Goal: Task Accomplishment & Management: Manage account settings

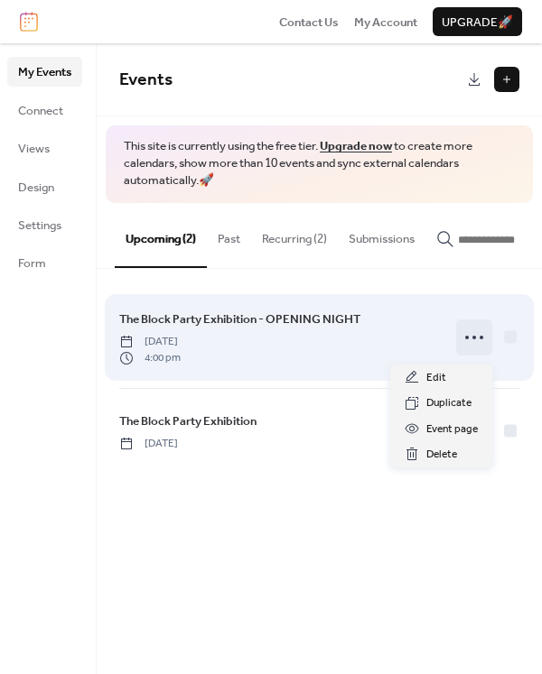
click at [472, 339] on circle at bounding box center [474, 338] width 4 height 4
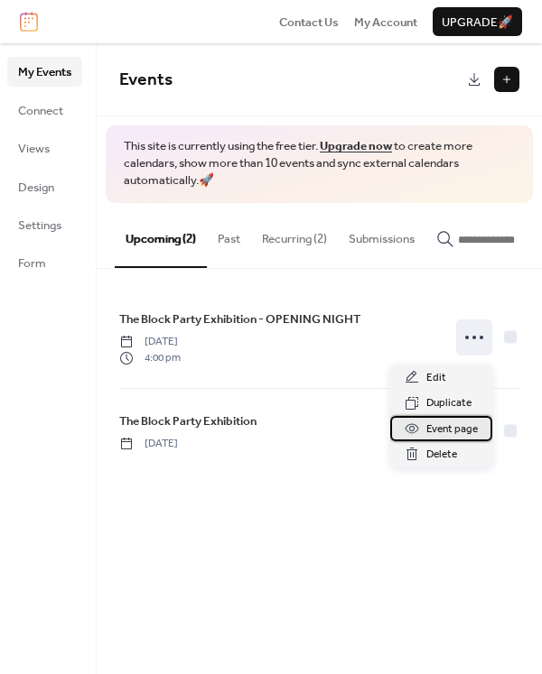
click at [452, 431] on span "Event page" at bounding box center [451, 430] width 51 height 18
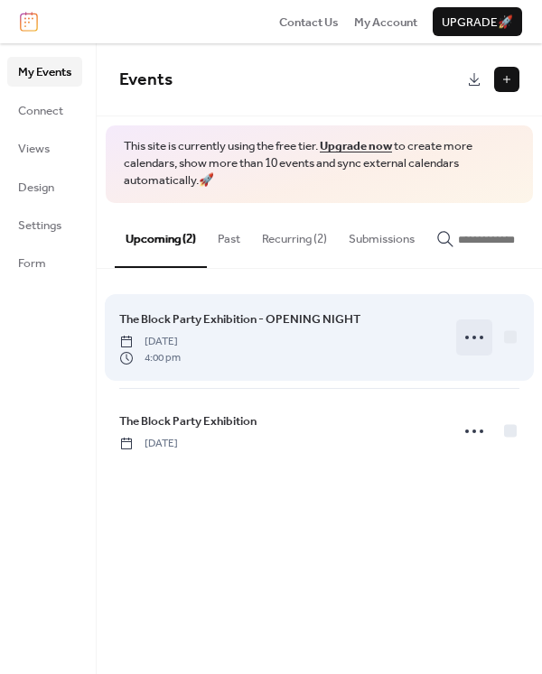
click at [477, 342] on icon at bounding box center [473, 337] width 29 height 29
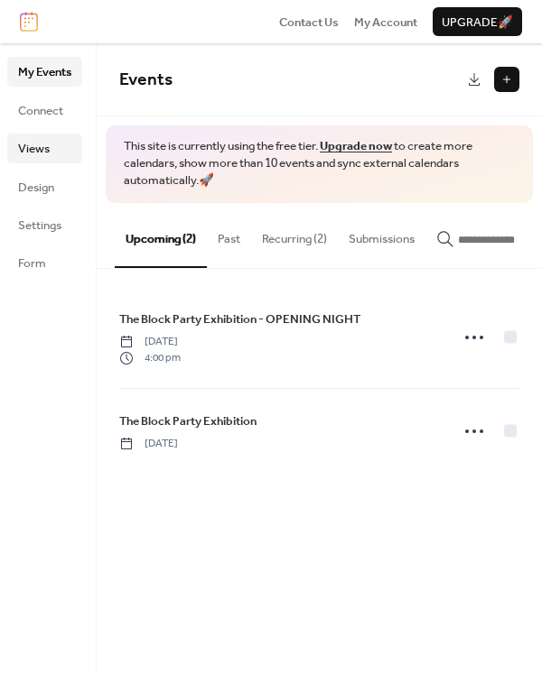
click at [50, 146] on link "Views" at bounding box center [44, 148] width 75 height 29
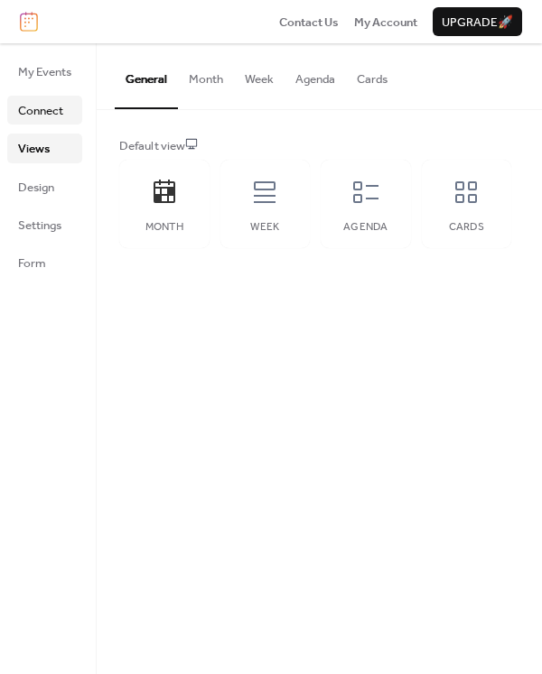
click at [42, 118] on span "Connect" at bounding box center [40, 111] width 45 height 18
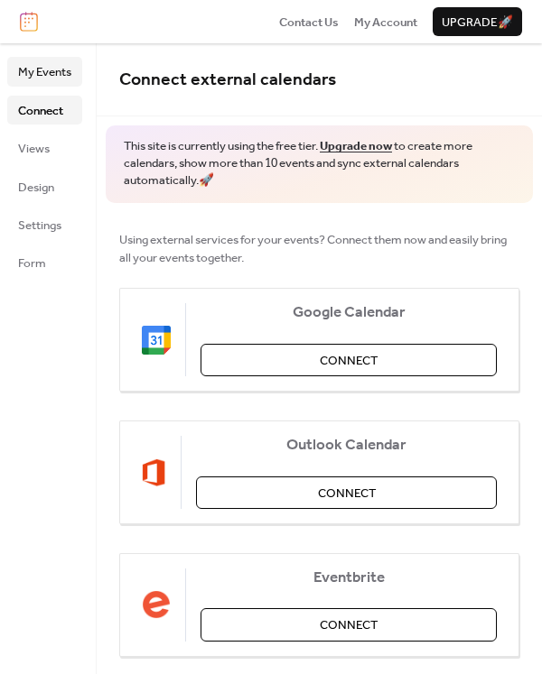
click at [51, 64] on span "My Events" at bounding box center [44, 72] width 53 height 18
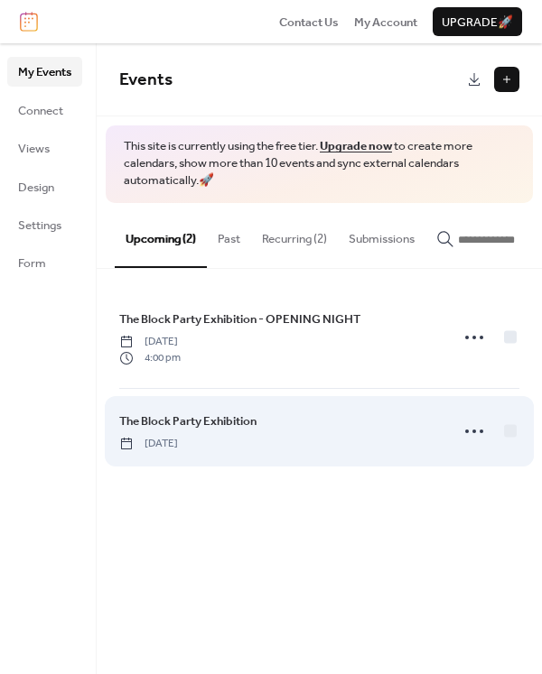
click at [203, 425] on span "The Block Party Exhibition" at bounding box center [187, 422] width 137 height 18
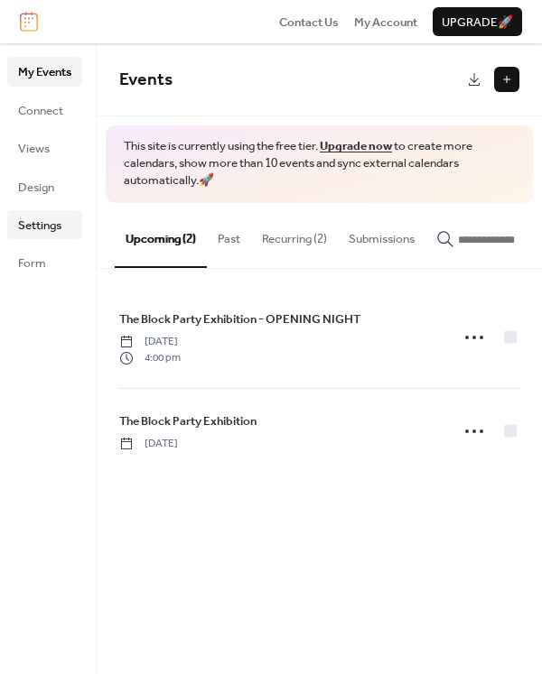
click at [47, 223] on span "Settings" at bounding box center [39, 226] width 43 height 18
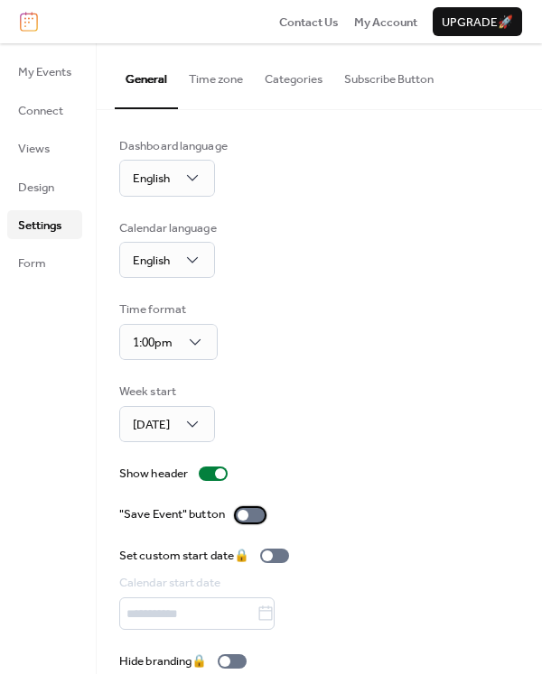
click at [255, 513] on div at bounding box center [250, 515] width 29 height 14
click at [45, 190] on span "Design" at bounding box center [36, 188] width 36 height 18
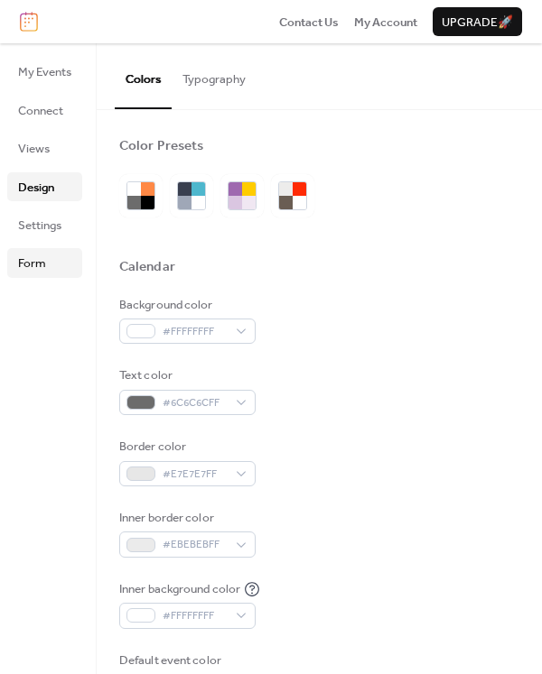
click at [47, 264] on link "Form" at bounding box center [44, 262] width 75 height 29
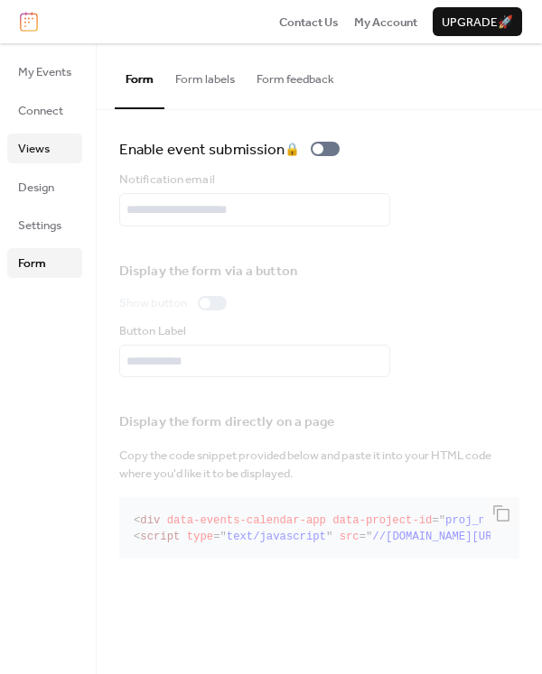
click at [43, 144] on span "Views" at bounding box center [34, 149] width 32 height 18
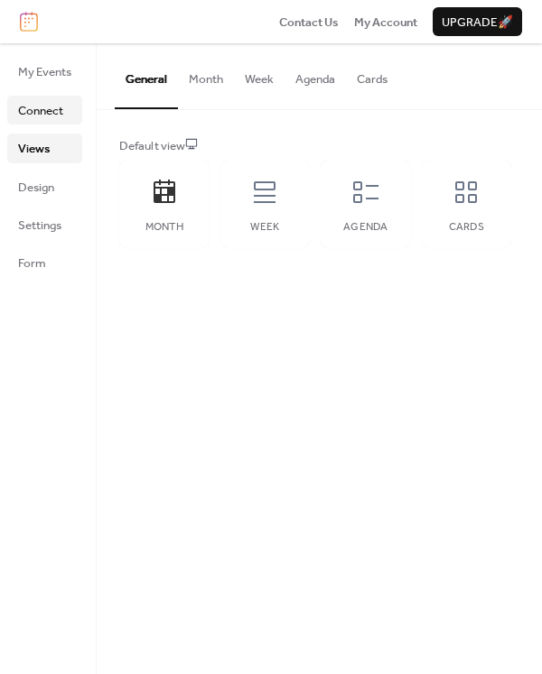
click at [40, 108] on span "Connect" at bounding box center [40, 111] width 45 height 18
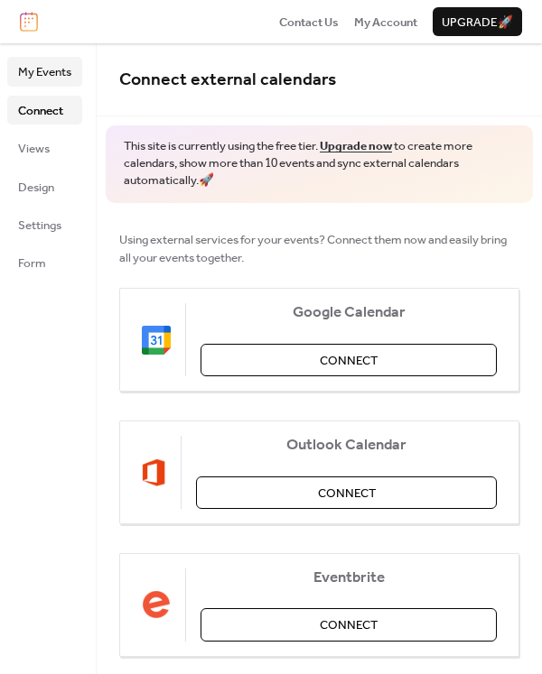
click at [40, 68] on span "My Events" at bounding box center [44, 72] width 53 height 18
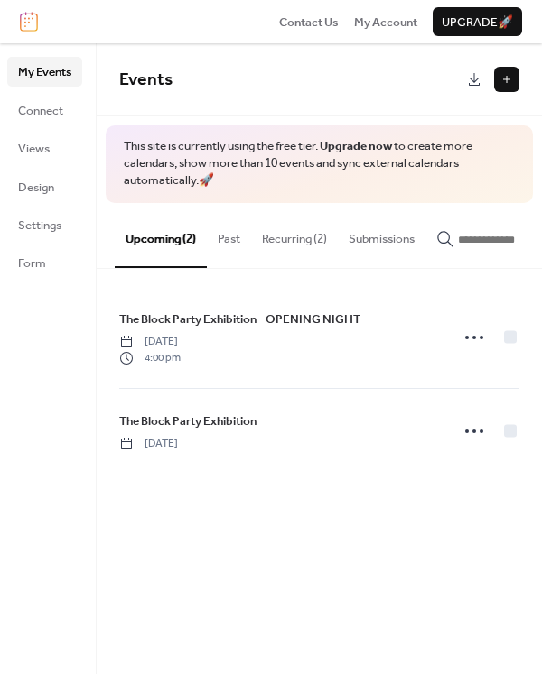
click at [301, 241] on button "Recurring (2)" at bounding box center [294, 234] width 87 height 63
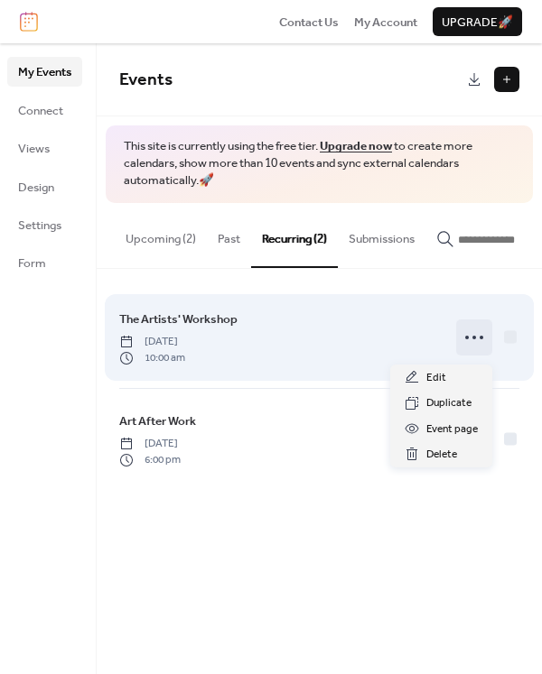
click at [473, 339] on circle at bounding box center [474, 338] width 4 height 4
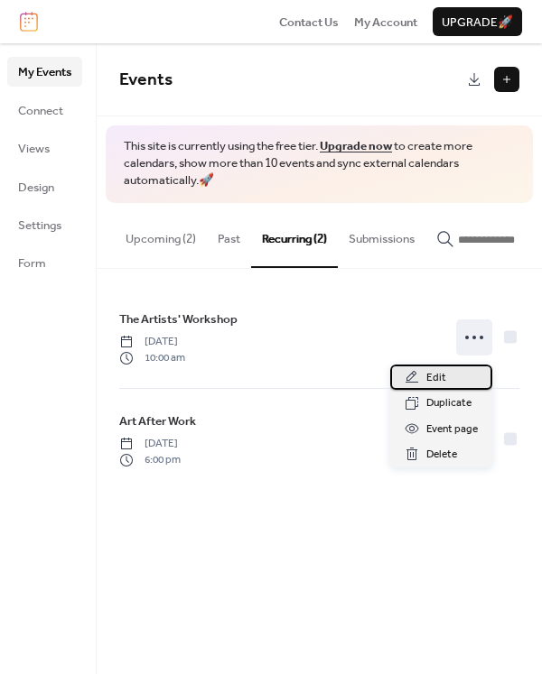
click at [437, 378] on span "Edit" at bounding box center [436, 378] width 20 height 18
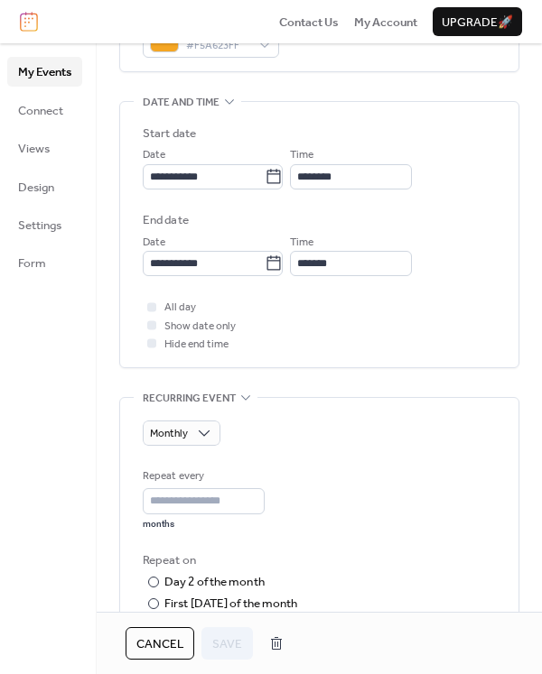
scroll to position [513, 0]
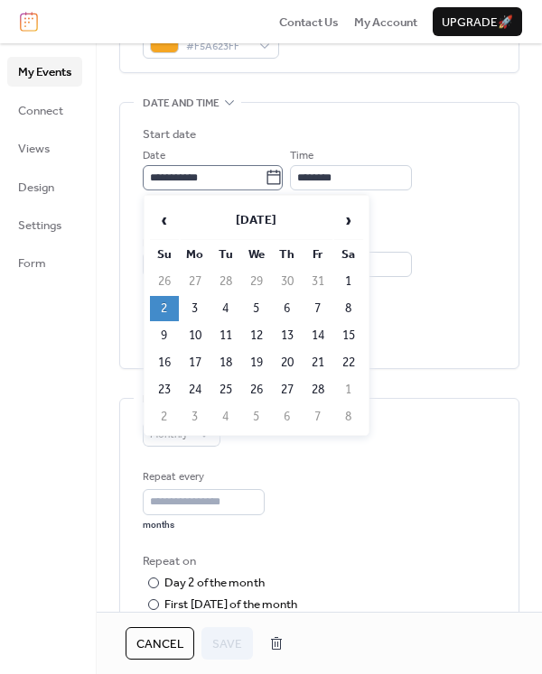
click at [283, 177] on icon at bounding box center [273, 178] width 18 height 18
click at [264, 177] on input "**********" at bounding box center [204, 177] width 122 height 25
click at [339, 219] on span "›" at bounding box center [348, 220] width 27 height 36
click at [348, 219] on span "›" at bounding box center [348, 220] width 27 height 36
click at [347, 218] on span "›" at bounding box center [348, 220] width 27 height 36
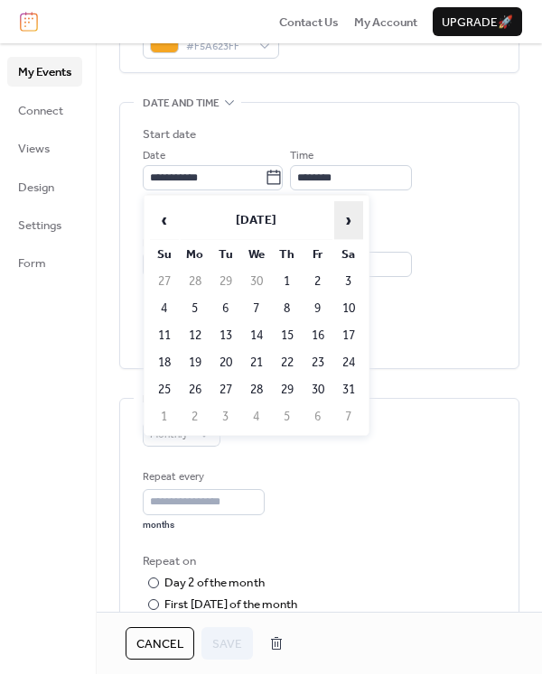
click at [345, 216] on span "›" at bounding box center [348, 220] width 27 height 36
click at [346, 217] on span "›" at bounding box center [348, 220] width 27 height 36
click at [345, 217] on span "›" at bounding box center [348, 220] width 27 height 36
click at [346, 215] on span "›" at bounding box center [348, 220] width 27 height 36
click at [162, 309] on td "7" at bounding box center [164, 308] width 29 height 25
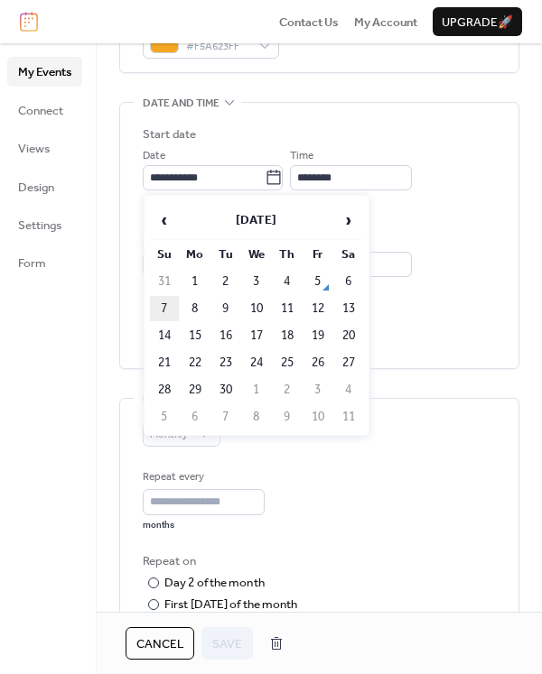
type input "**********"
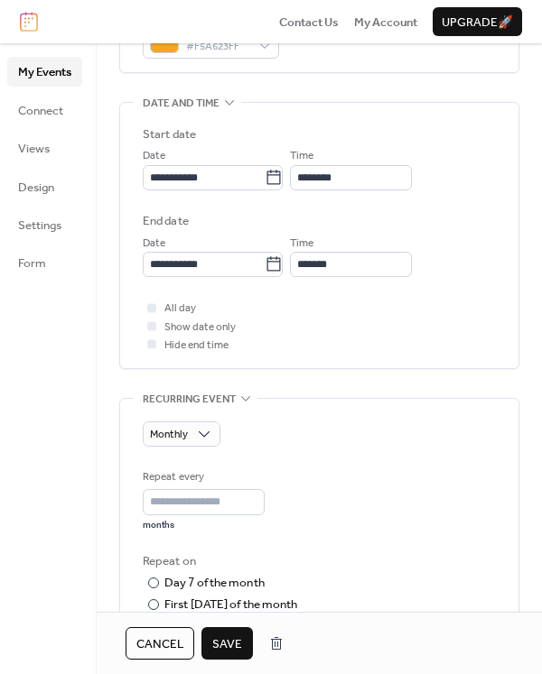
click at [232, 639] on span "Save" at bounding box center [227, 644] width 30 height 18
click at [229, 639] on span "Save" at bounding box center [227, 644] width 30 height 18
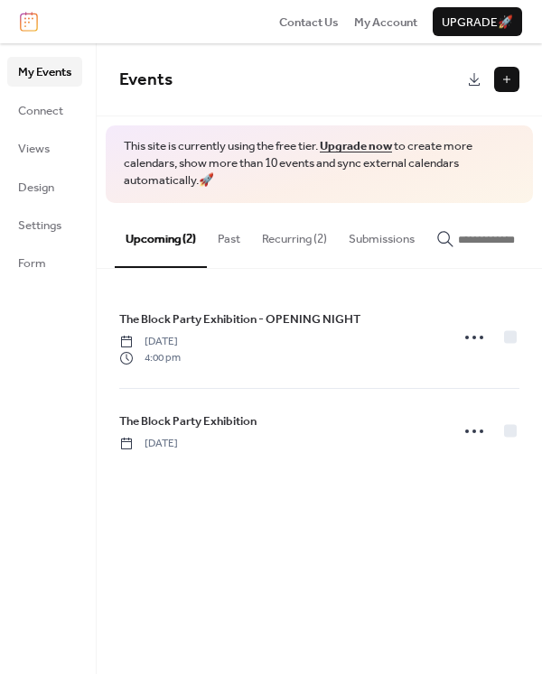
click at [293, 236] on button "Recurring (2)" at bounding box center [294, 234] width 87 height 63
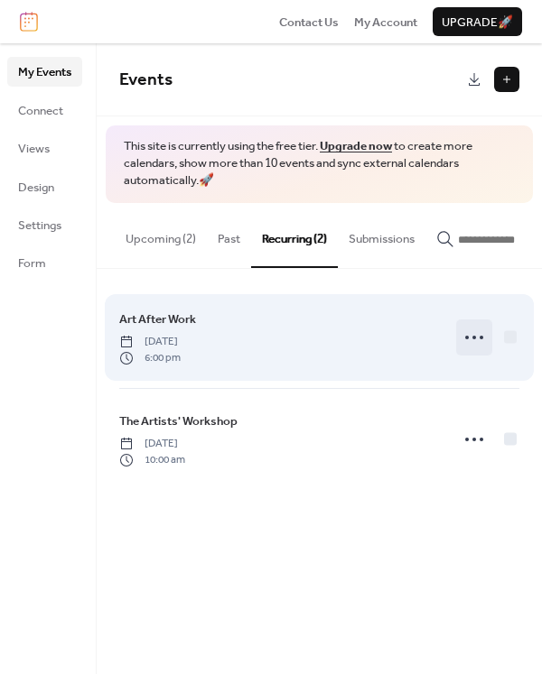
click at [468, 344] on icon at bounding box center [473, 337] width 29 height 29
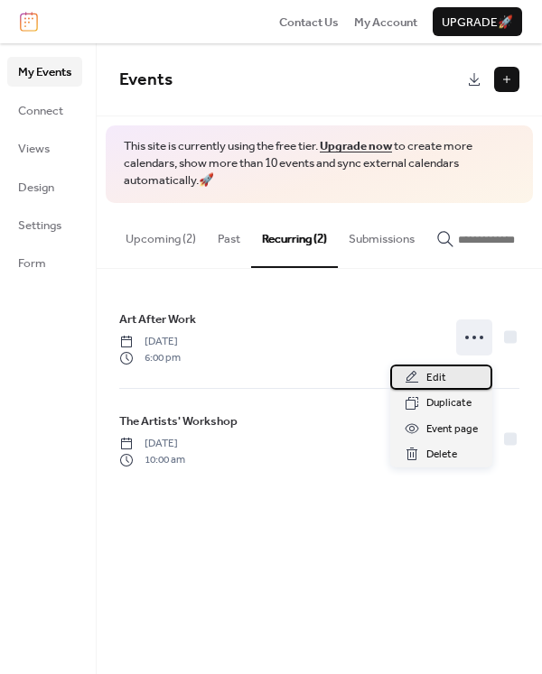
click at [442, 376] on span "Edit" at bounding box center [436, 378] width 20 height 18
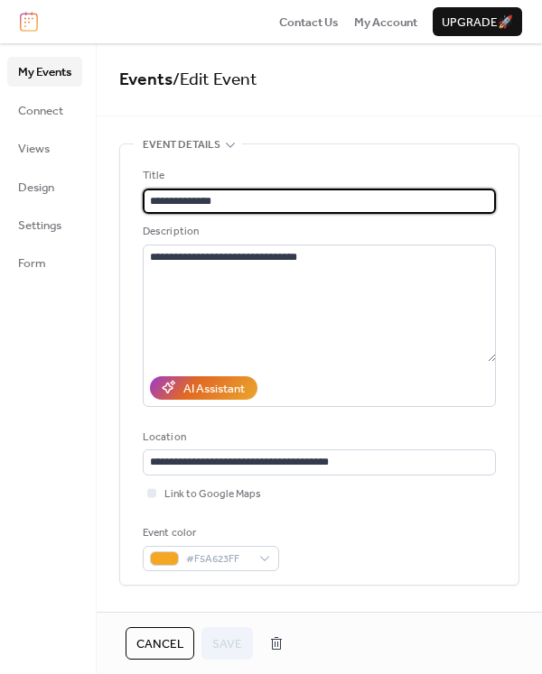
type input "**********"
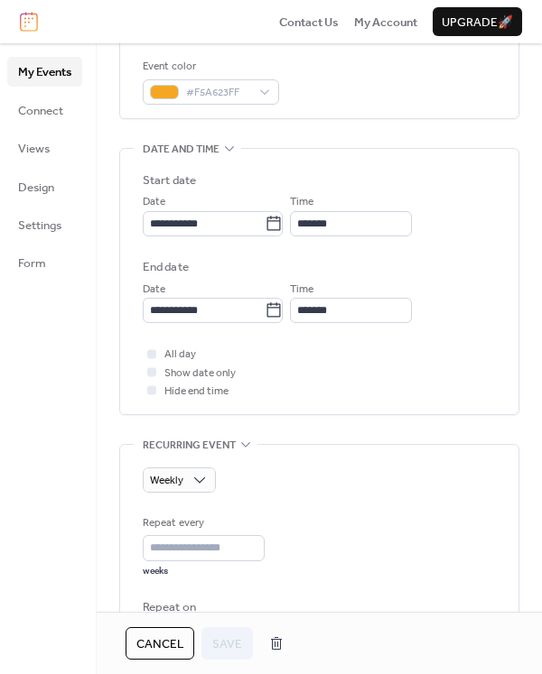
scroll to position [466, 0]
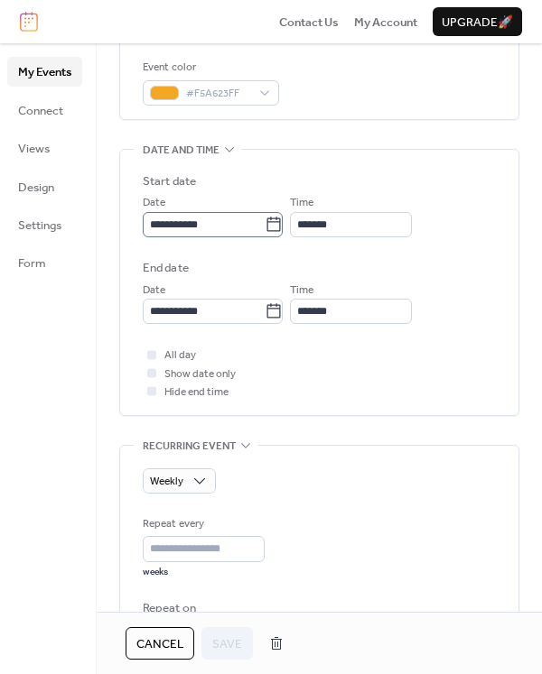
click at [283, 220] on icon at bounding box center [273, 225] width 18 height 18
click at [264, 220] on input "**********" at bounding box center [204, 224] width 122 height 25
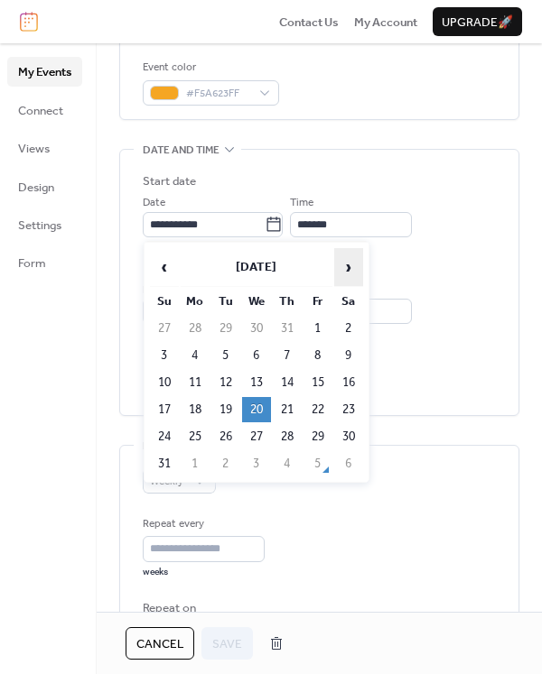
click at [346, 266] on span "›" at bounding box center [348, 267] width 27 height 36
click at [257, 353] on td "10" at bounding box center [256, 355] width 29 height 25
type input "**********"
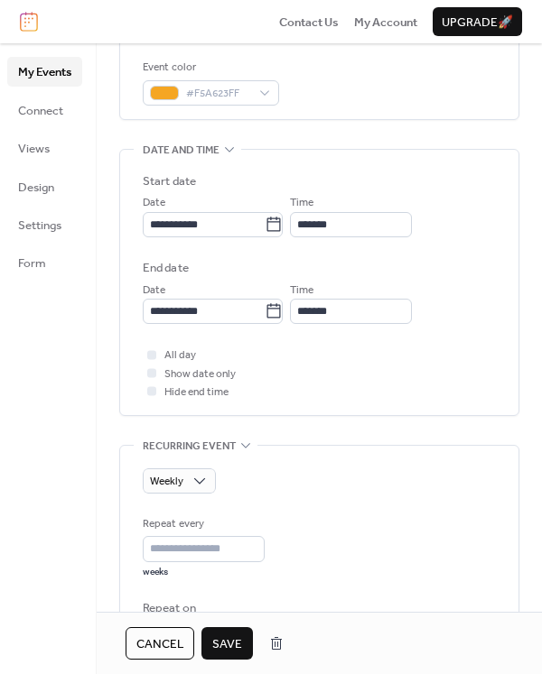
click at [229, 638] on span "Save" at bounding box center [227, 644] width 30 height 18
